Goal: Book appointment/travel/reservation

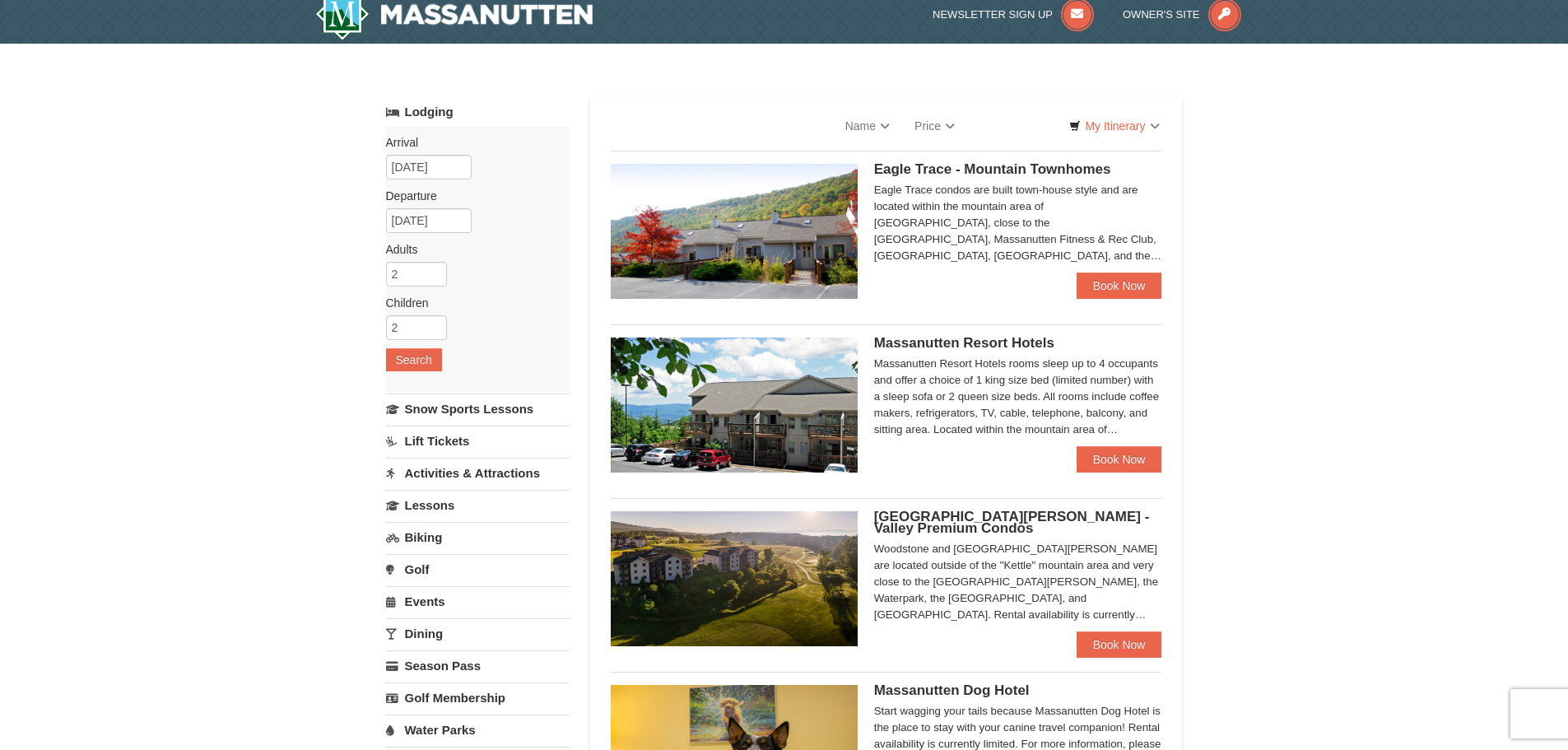
scroll to position [165, 0]
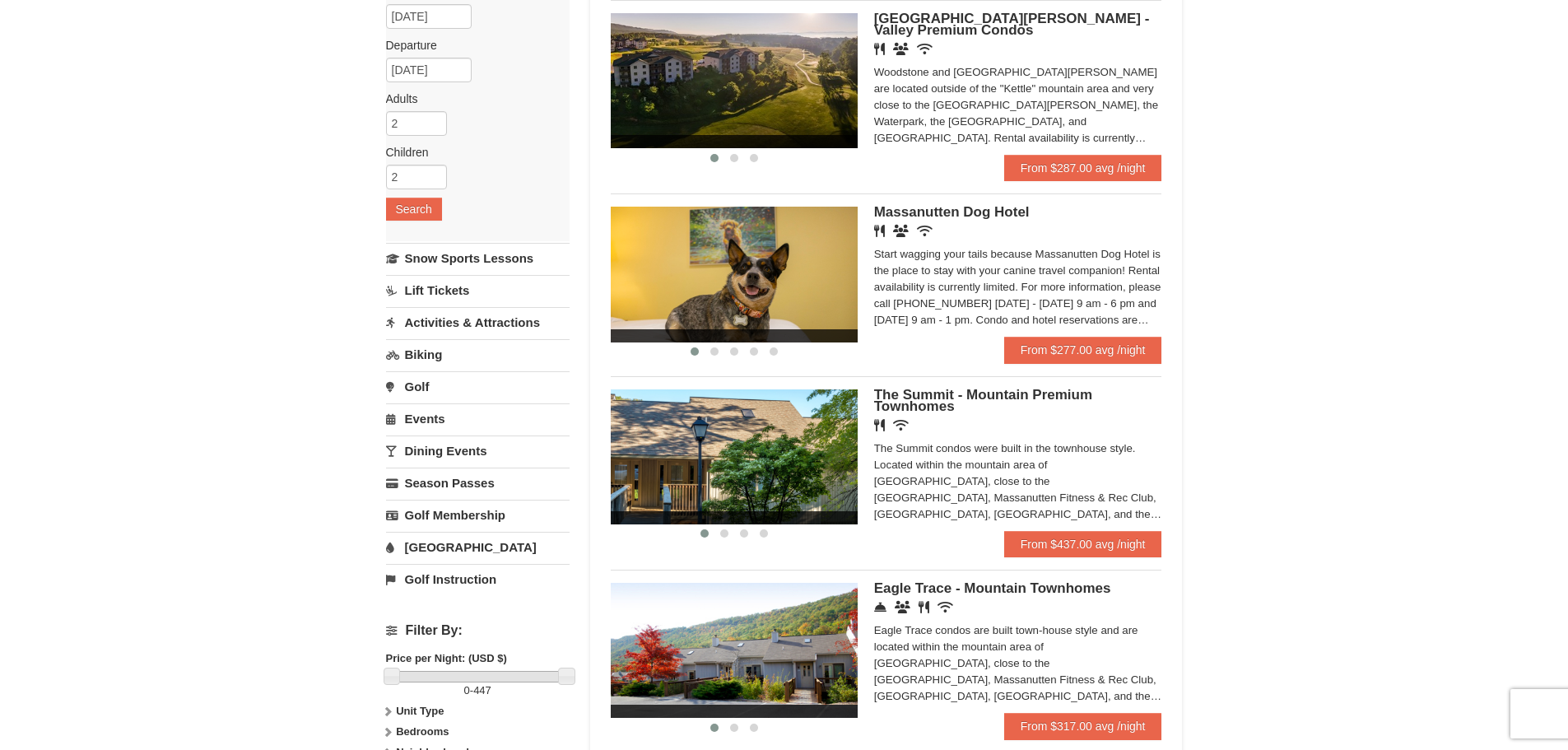
click at [744, 267] on img at bounding box center [734, 274] width 247 height 135
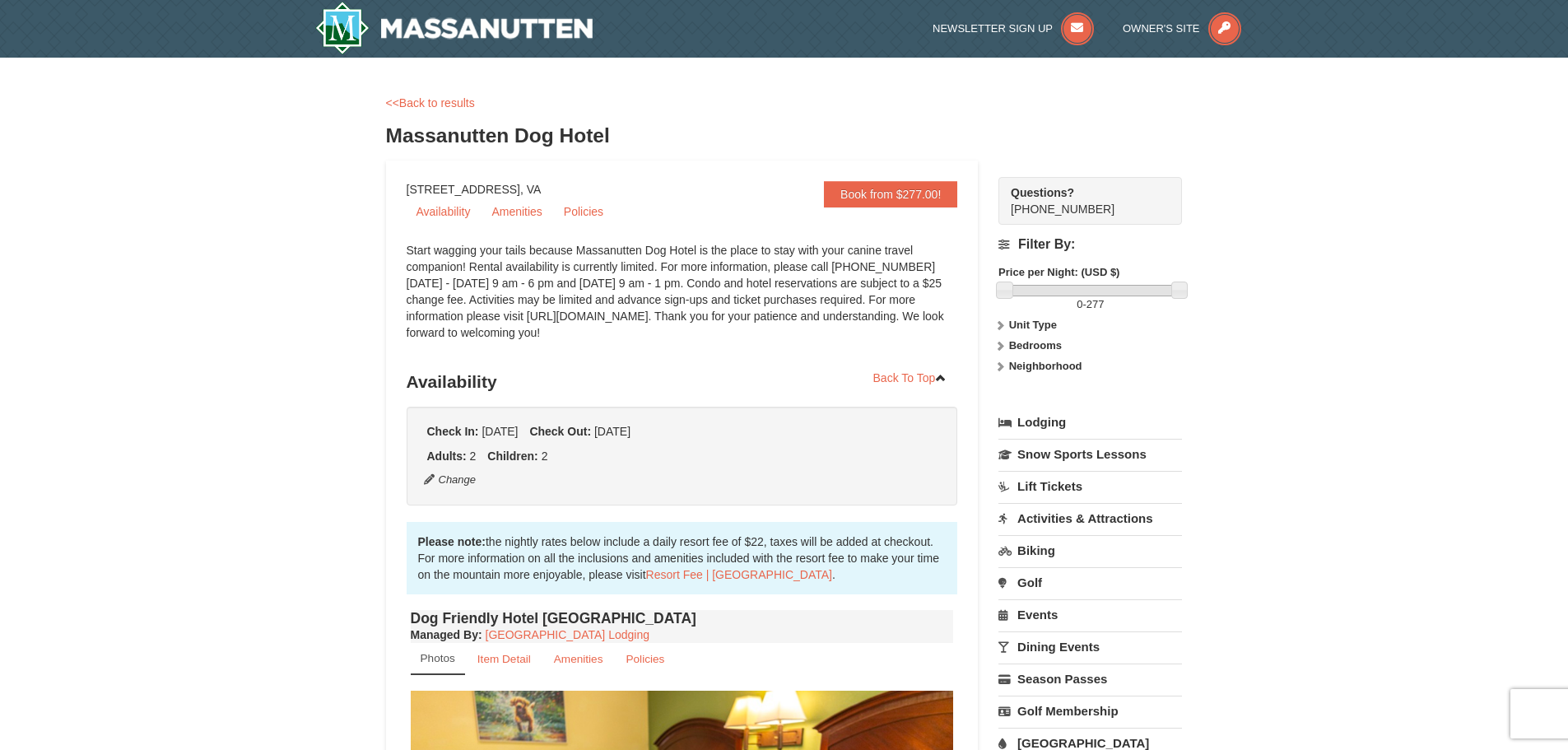
click at [1070, 490] on link "Lift Tickets" at bounding box center [1090, 486] width 184 height 31
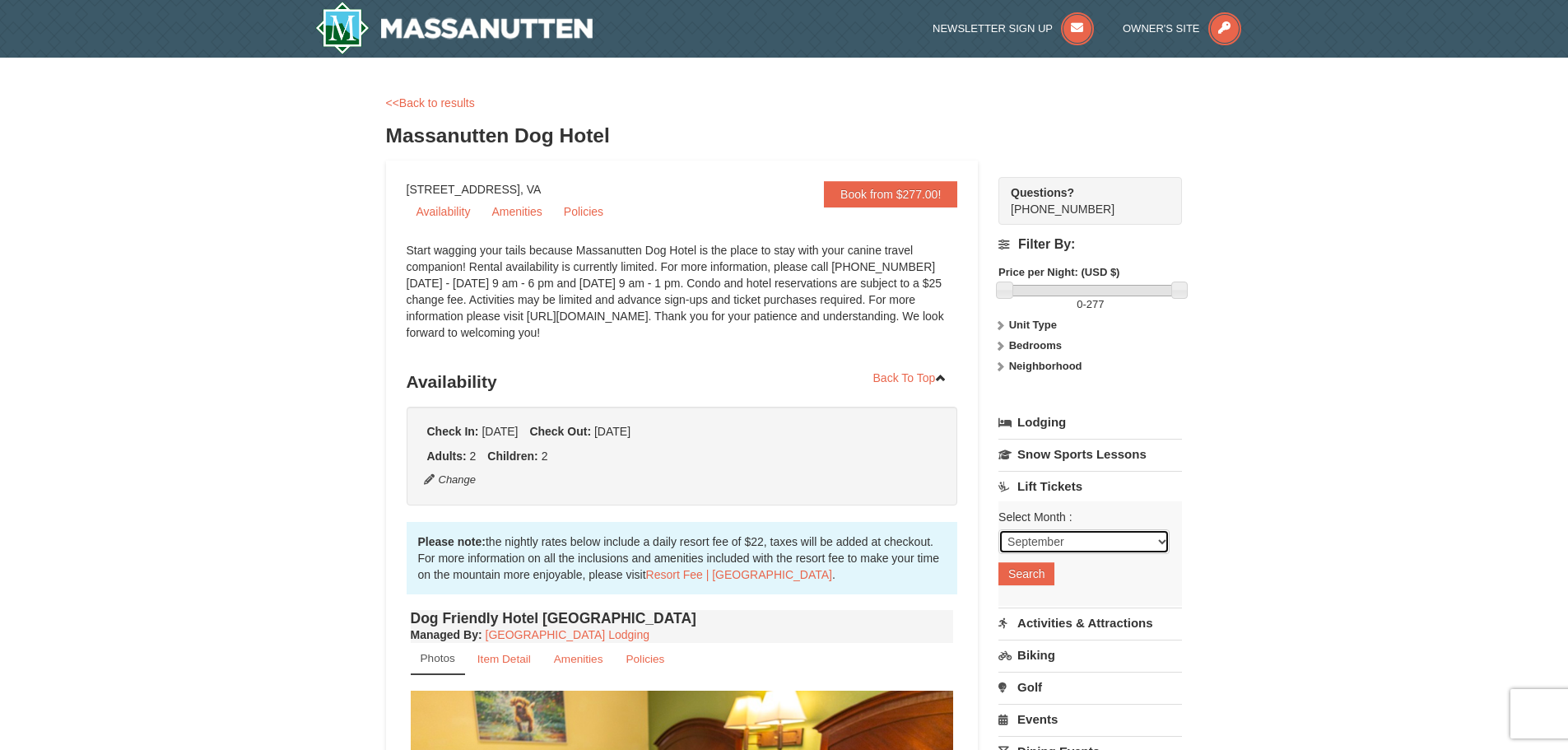
click at [1155, 545] on select "September October November December January February March April May June July …" at bounding box center [1084, 541] width 171 height 25
select select "12"
click at [999, 529] on select "September October November December January February March April May June July …" at bounding box center [1084, 541] width 171 height 25
click at [1029, 573] on button "Search" at bounding box center [1027, 573] width 56 height 23
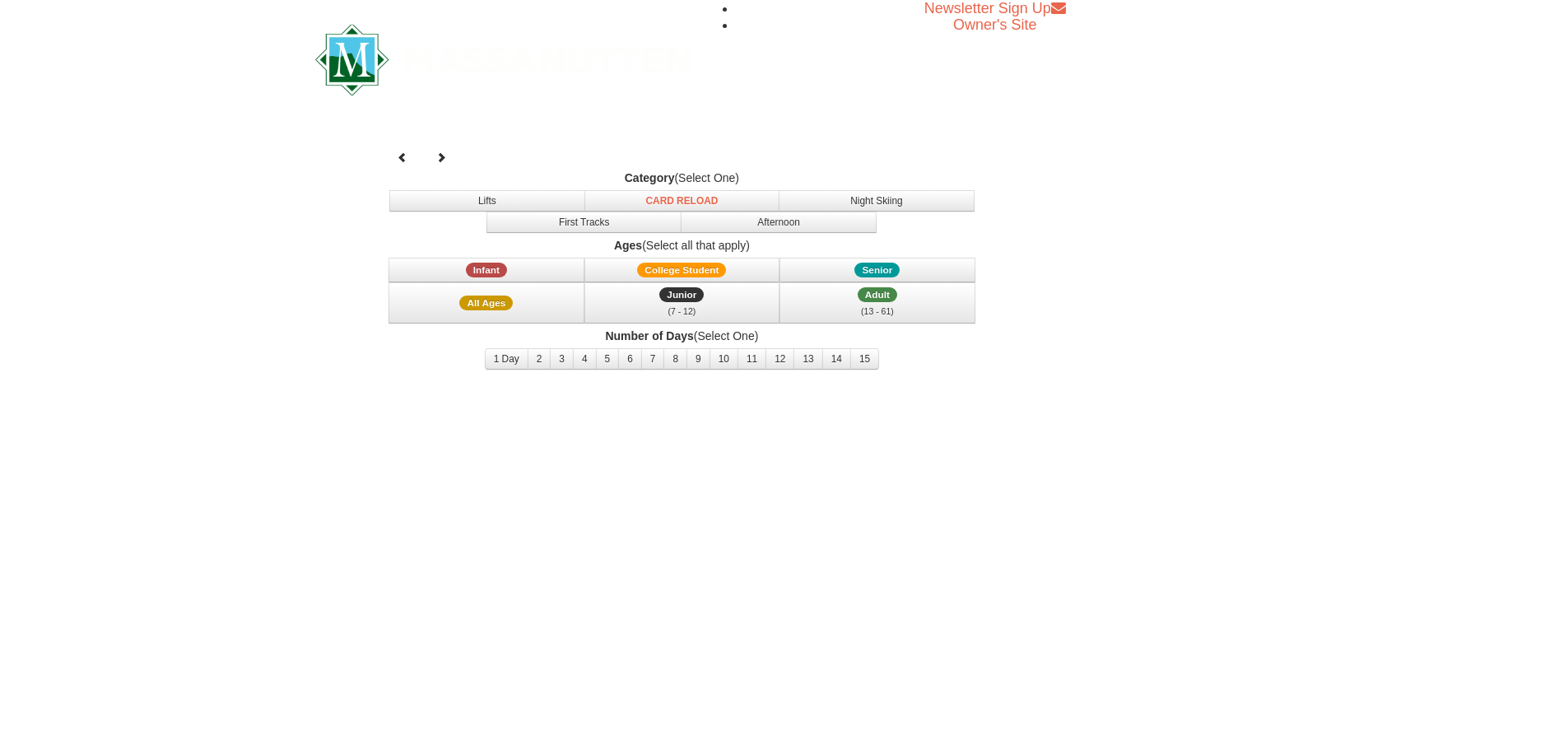
select select "12"
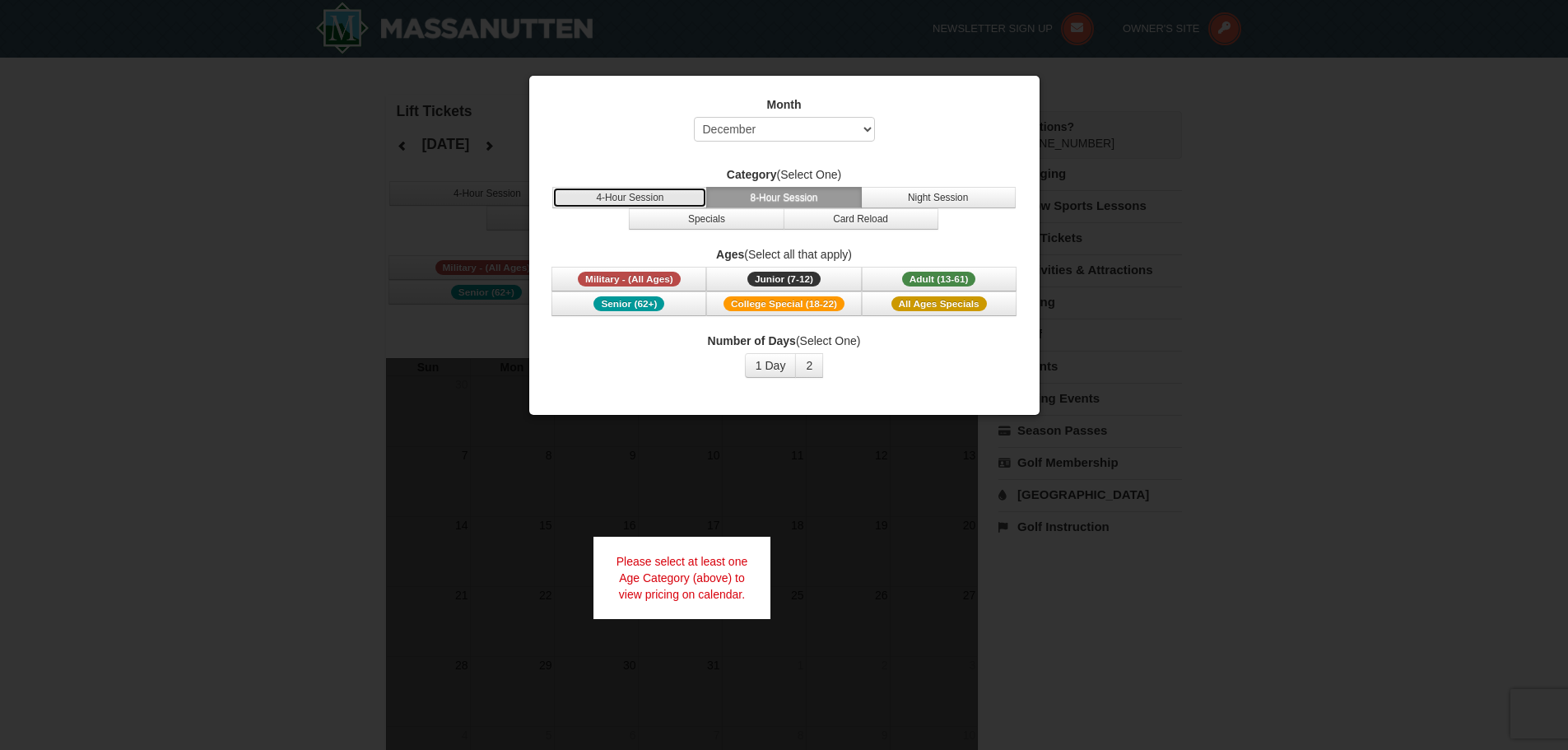
click at [632, 201] on button "4-Hour Session" at bounding box center [630, 198] width 155 height 22
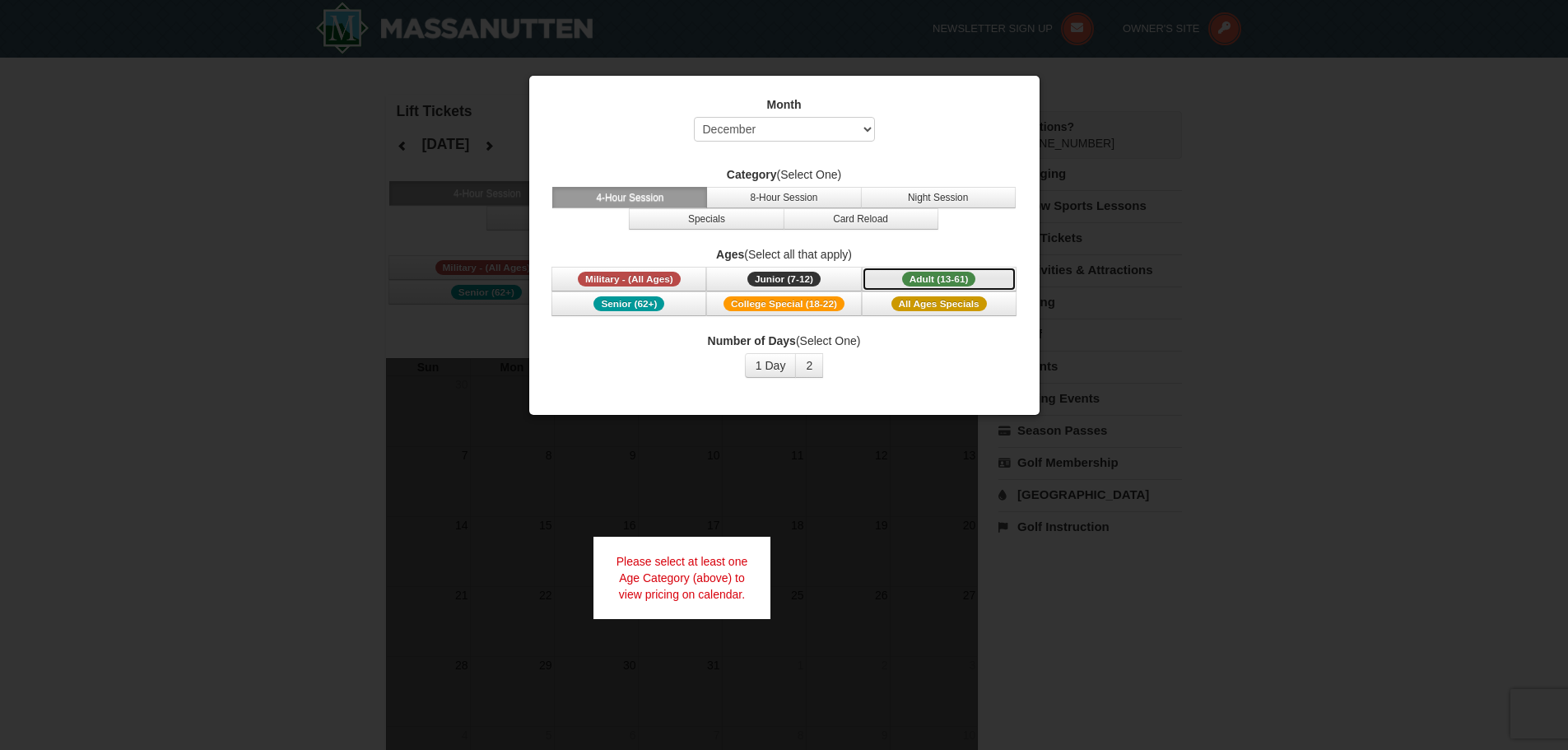
click at [981, 280] on button "Adult (13-61) (13 - 61)" at bounding box center [939, 279] width 155 height 25
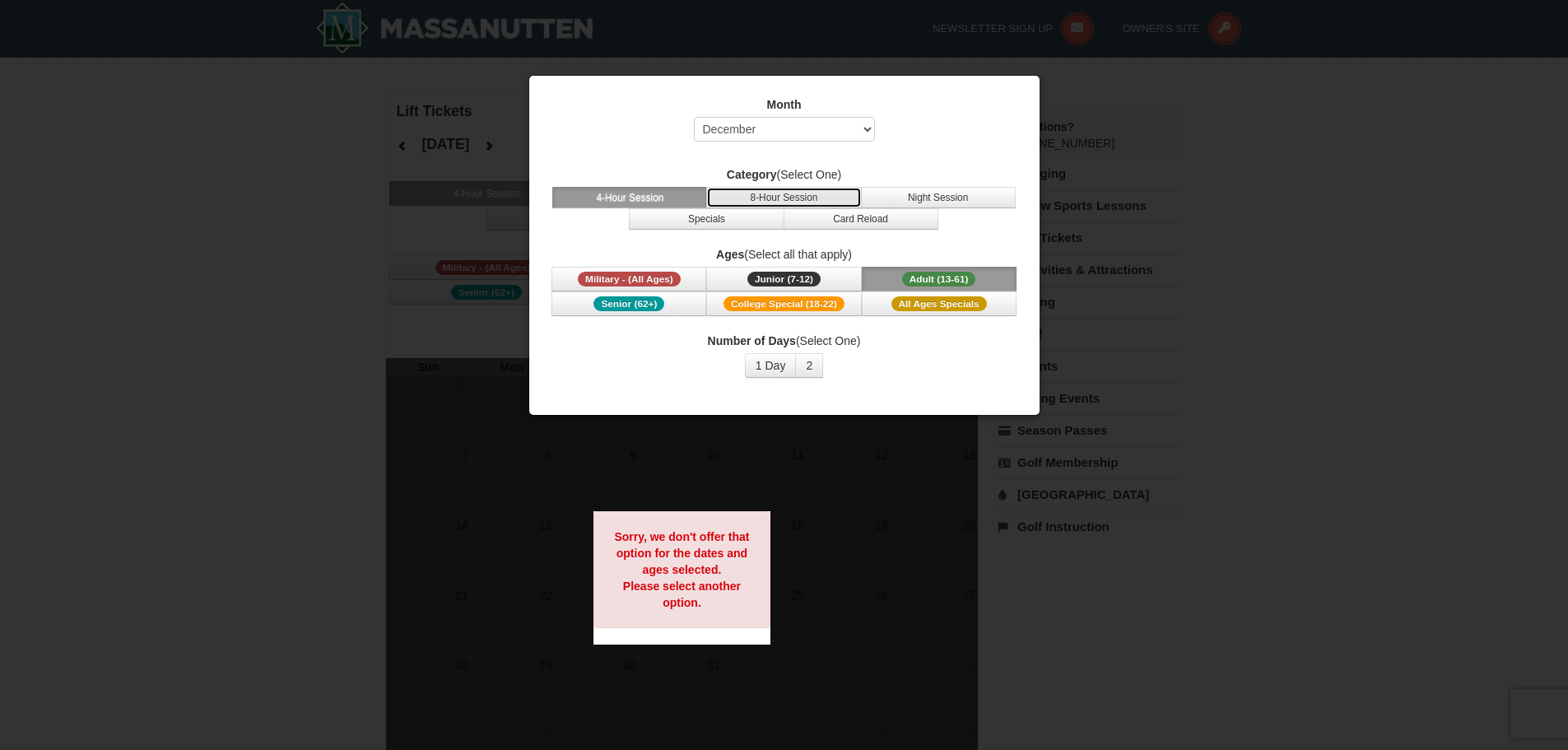
click at [801, 195] on button "8-Hour Session" at bounding box center [784, 198] width 155 height 22
click at [1223, 344] on div at bounding box center [784, 375] width 1568 height 750
click at [507, 286] on div at bounding box center [784, 375] width 1568 height 750
click at [322, 282] on div at bounding box center [784, 375] width 1568 height 750
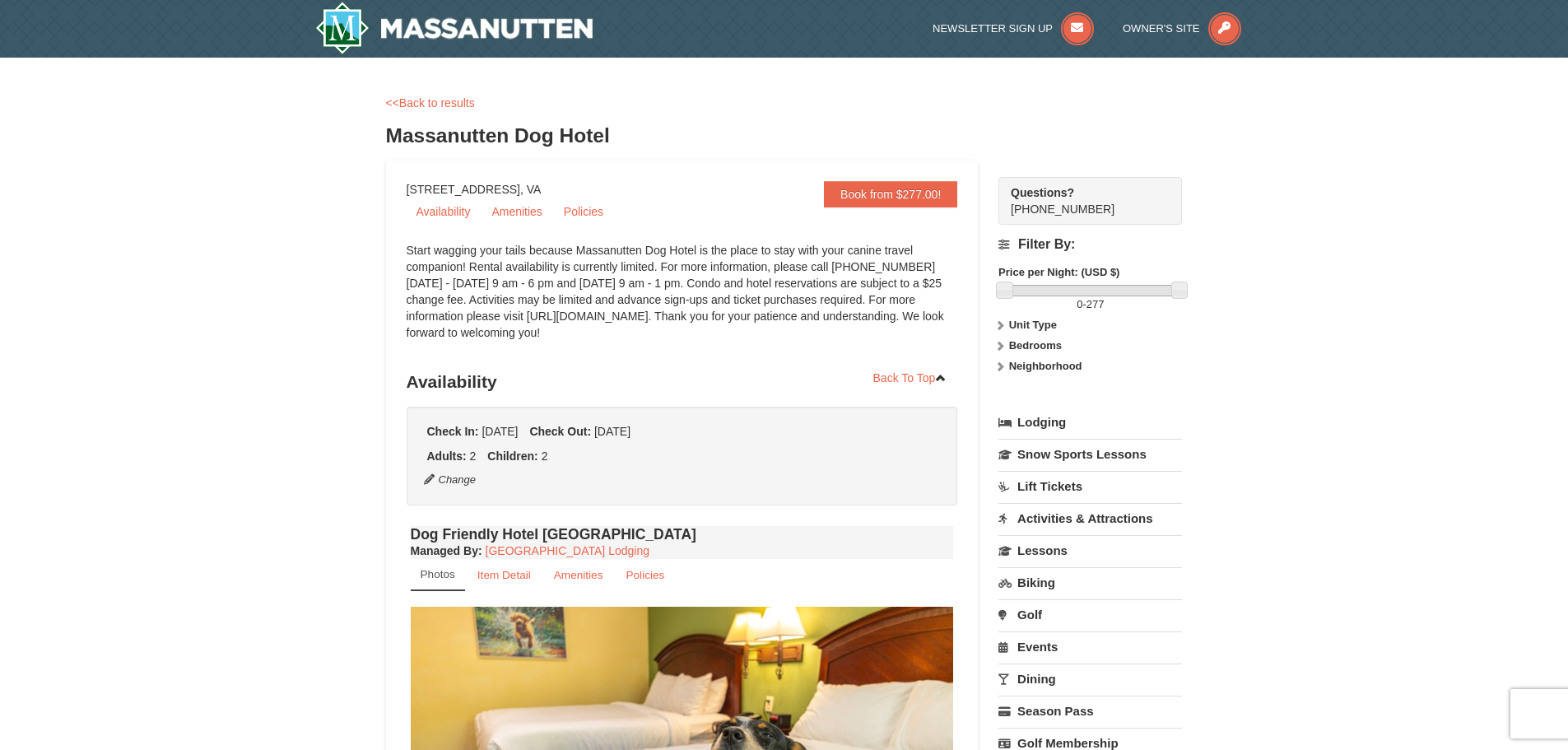
select select "9"
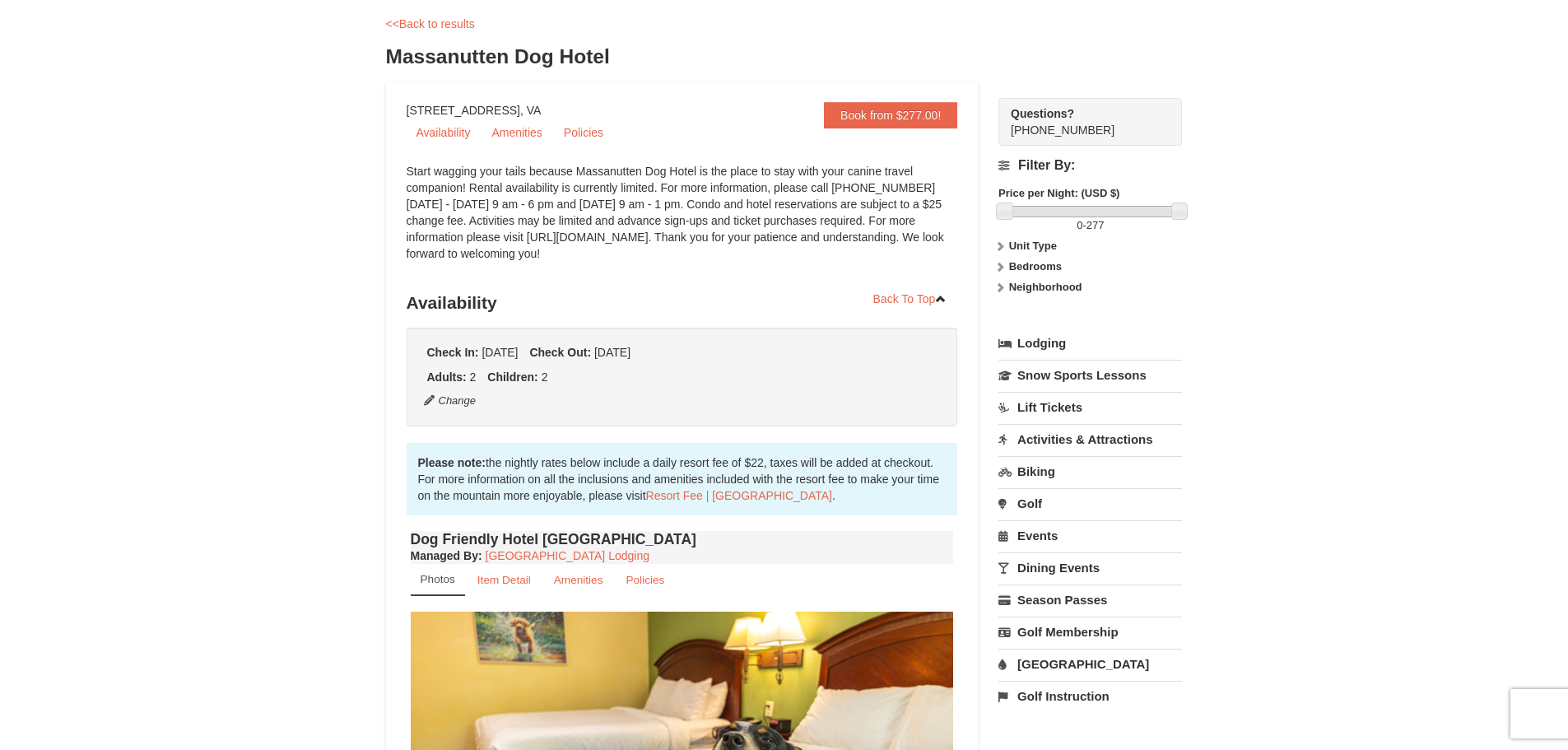
scroll to position [165, 0]
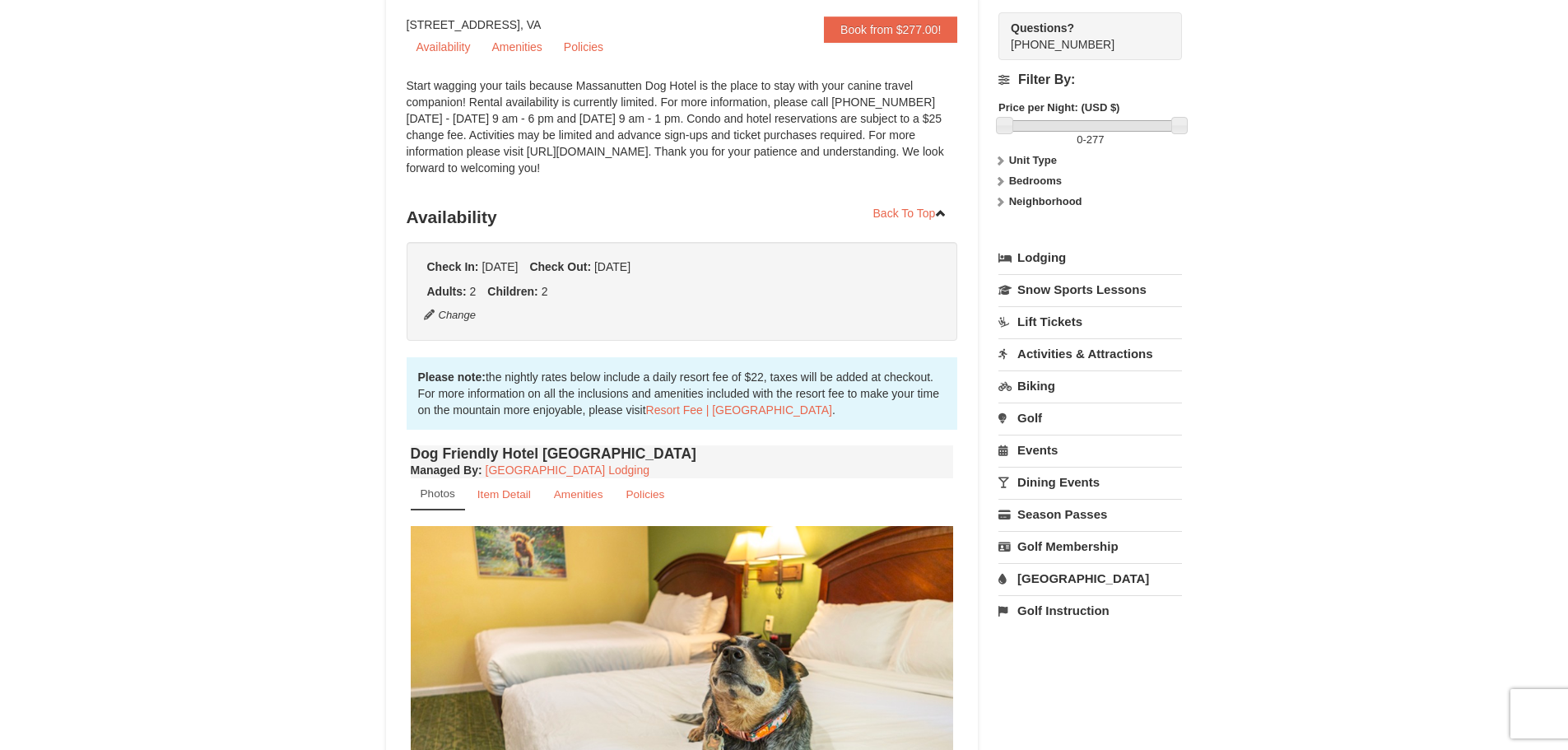
click at [1066, 578] on link "[GEOGRAPHIC_DATA]" at bounding box center [1090, 578] width 184 height 31
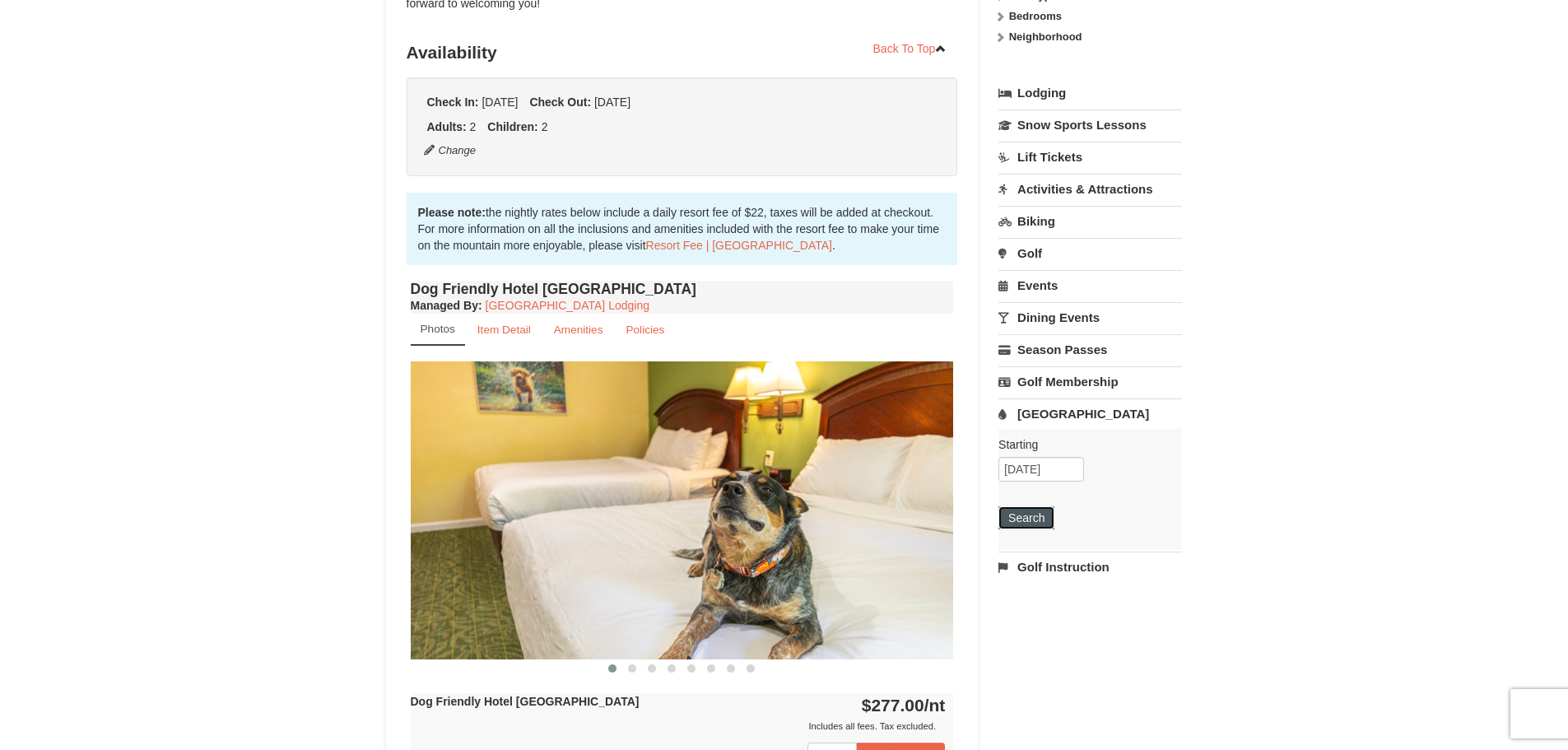
click at [1050, 527] on button "Search" at bounding box center [1027, 518] width 56 height 23
